Goal: Navigation & Orientation: Find specific page/section

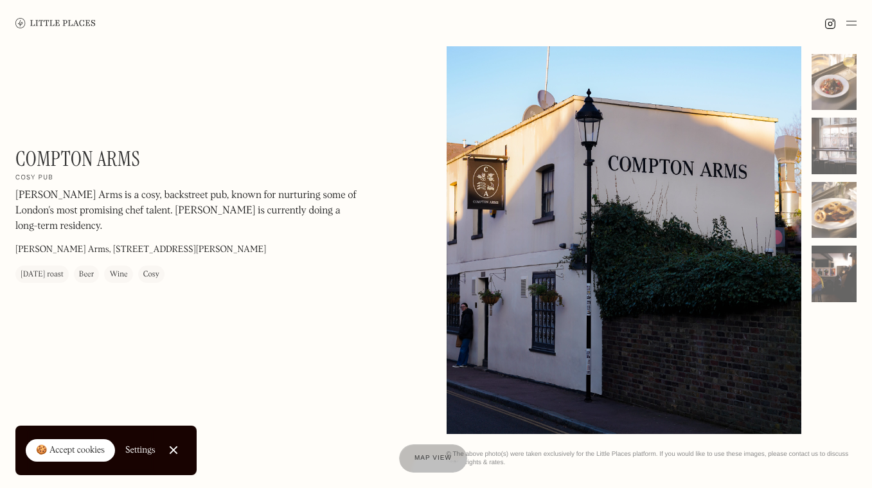
scroll to position [53, 0]
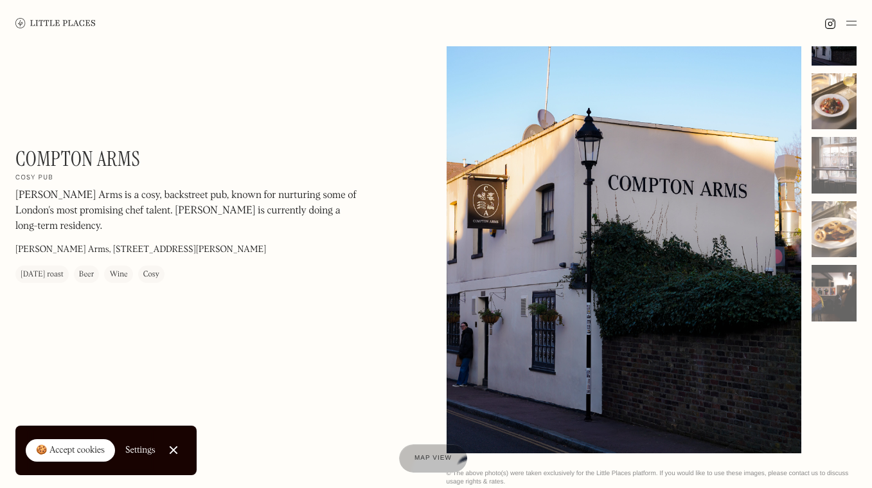
click at [839, 119] on div at bounding box center [834, 101] width 45 height 57
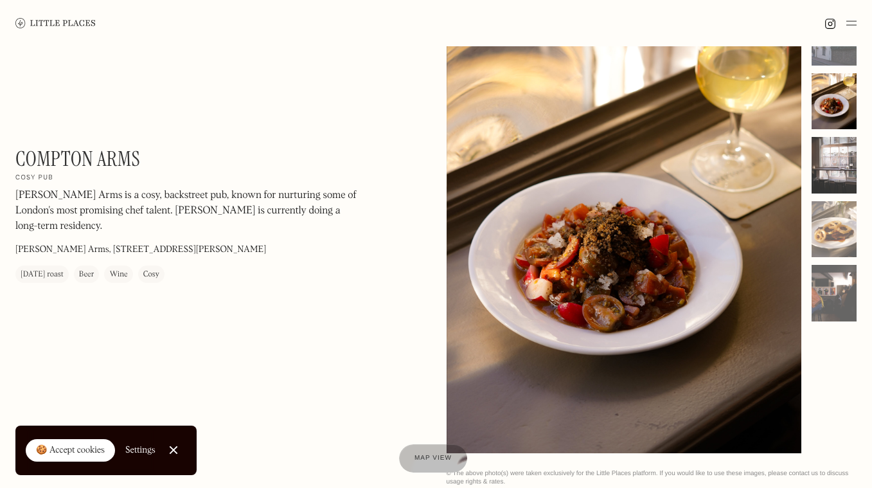
click at [844, 153] on div at bounding box center [834, 165] width 45 height 57
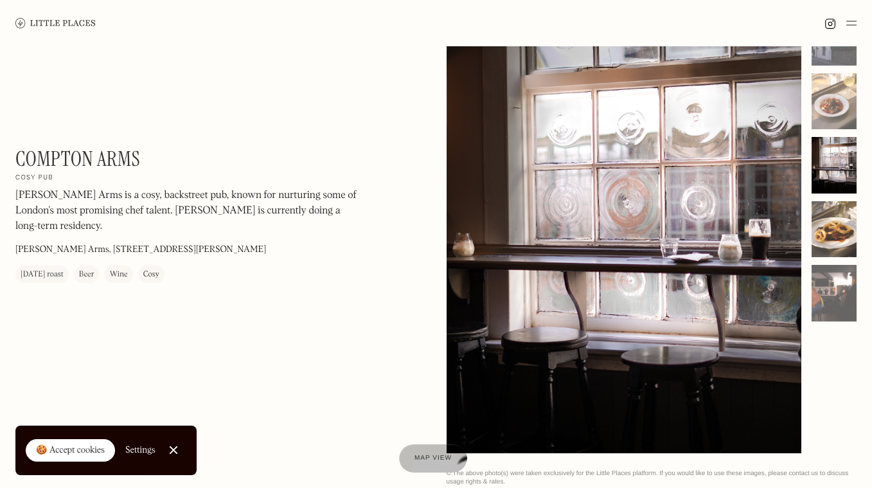
click at [853, 208] on div at bounding box center [834, 229] width 45 height 57
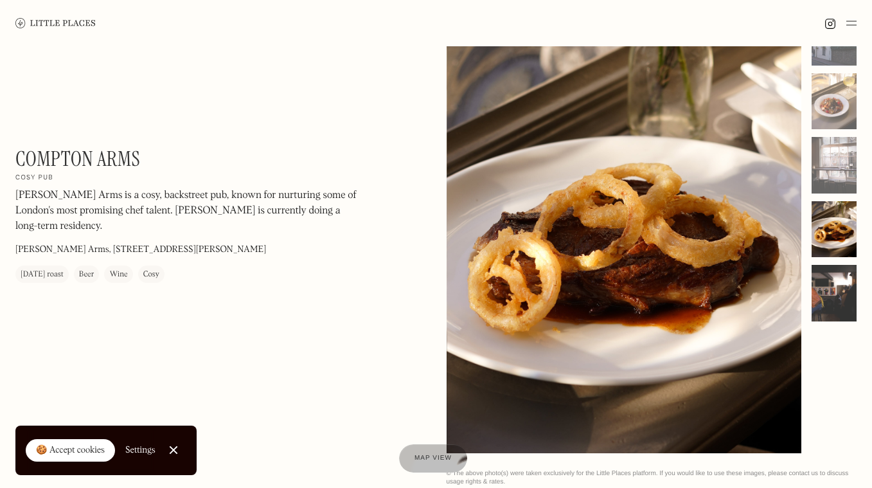
click at [847, 278] on div at bounding box center [834, 293] width 45 height 57
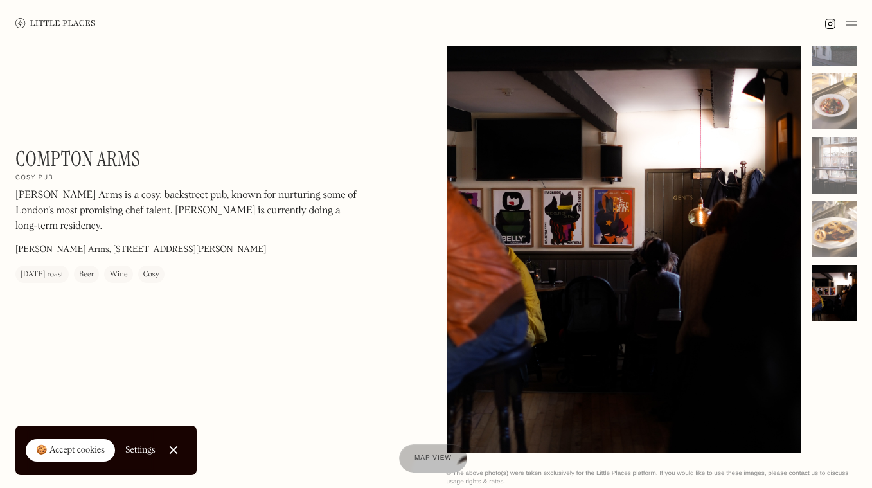
scroll to position [0, 0]
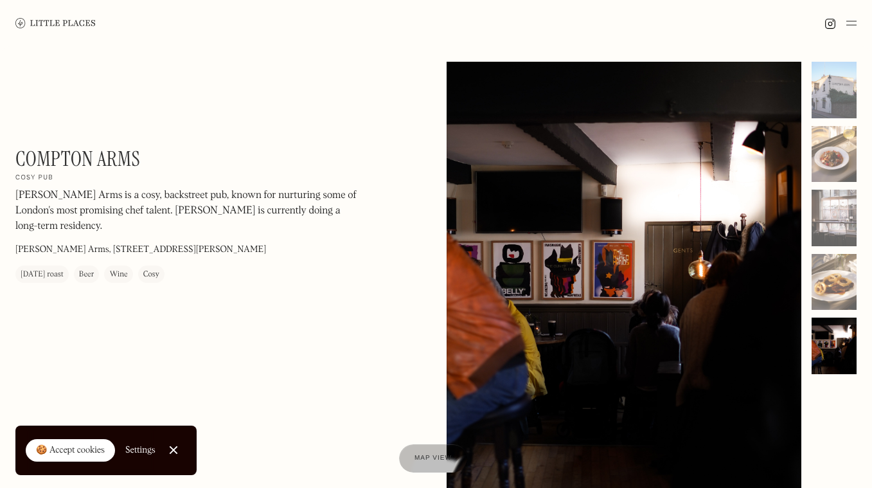
click at [73, 26] on img at bounding box center [55, 23] width 80 height 10
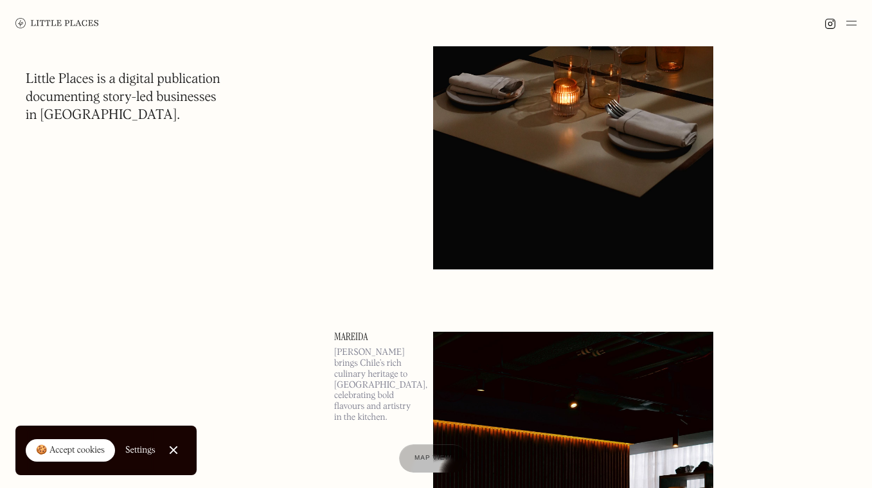
scroll to position [415, 0]
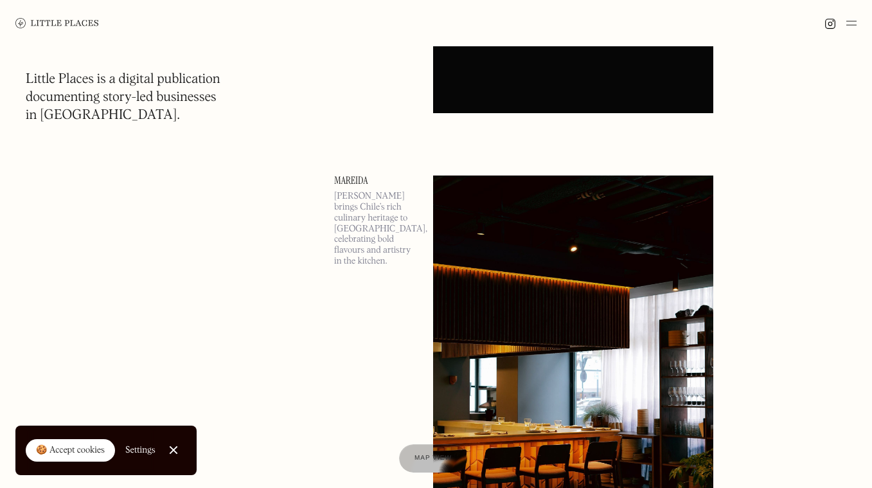
click at [848, 26] on img at bounding box center [851, 22] width 10 height 15
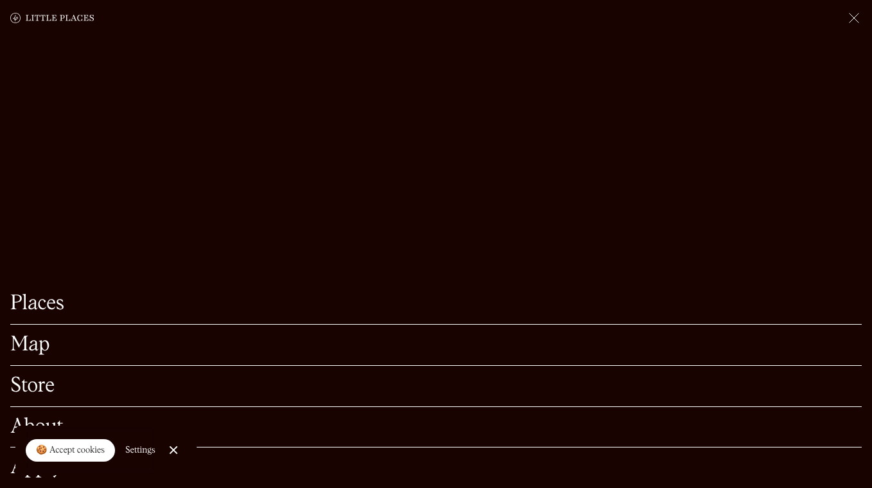
click at [43, 344] on link "Map" at bounding box center [436, 345] width 852 height 20
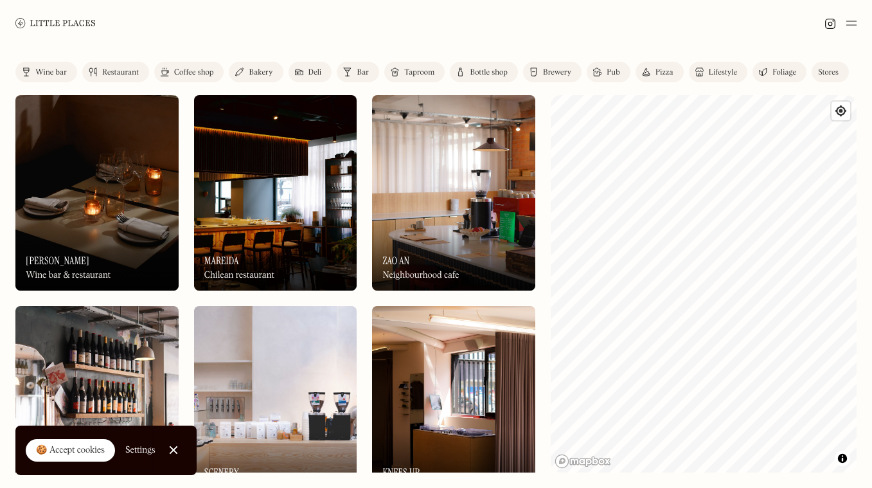
click at [83, 449] on div "🍪 Accept cookies" at bounding box center [70, 450] width 69 height 13
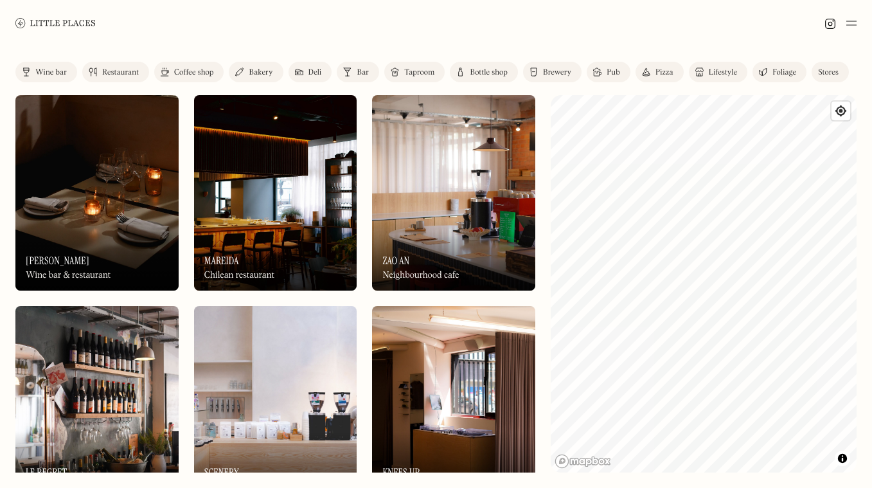
click at [872, 231] on html "Places Map Store About Apply 🍪 Accept cookies Settings Close Cookie Popup Close…" at bounding box center [436, 244] width 872 height 488
